Goal: Register for event/course

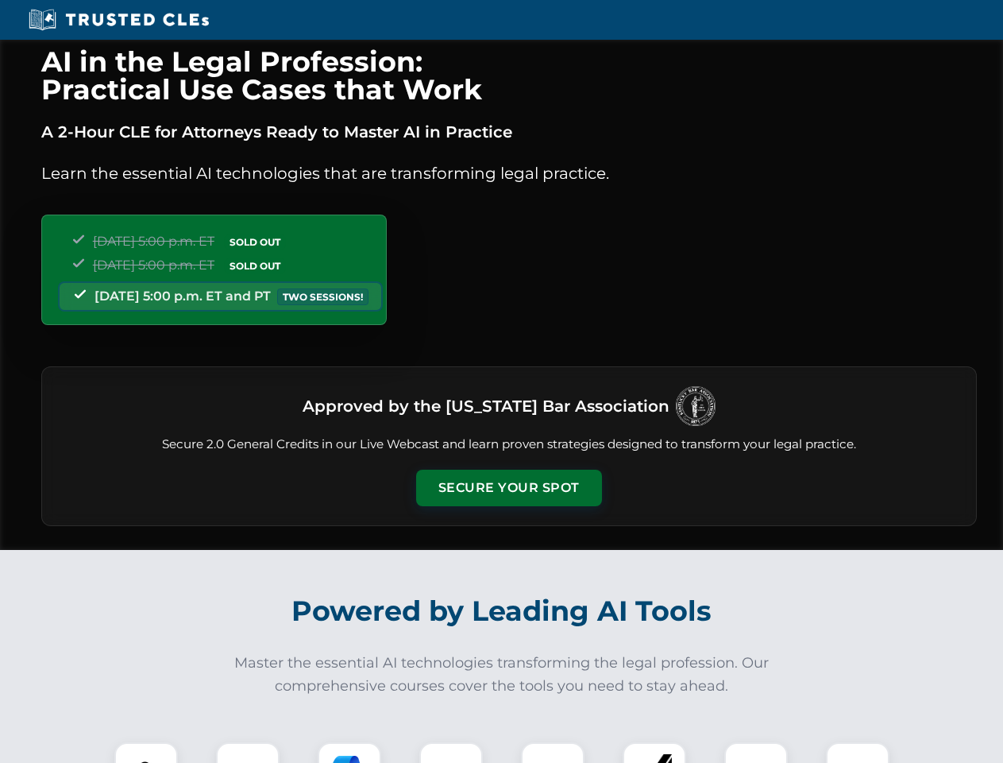
click at [508, 488] on button "Secure Your Spot" at bounding box center [509, 488] width 186 height 37
click at [146, 752] on img at bounding box center [146, 774] width 46 height 46
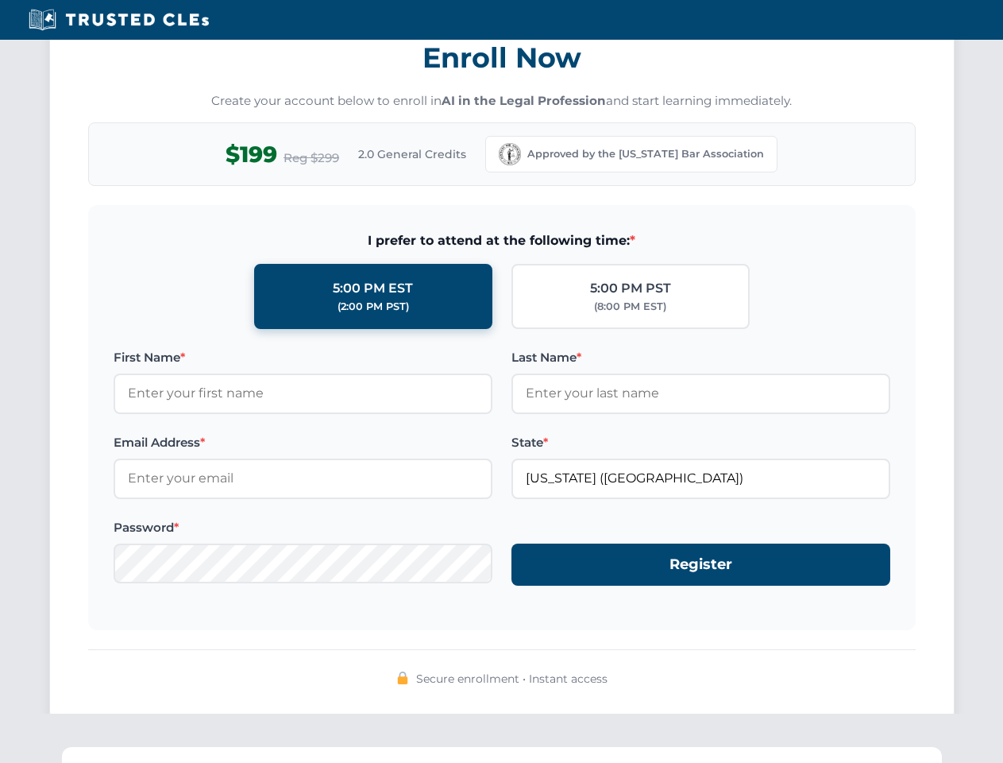
scroll to position [1559, 0]
